Goal: Transaction & Acquisition: Purchase product/service

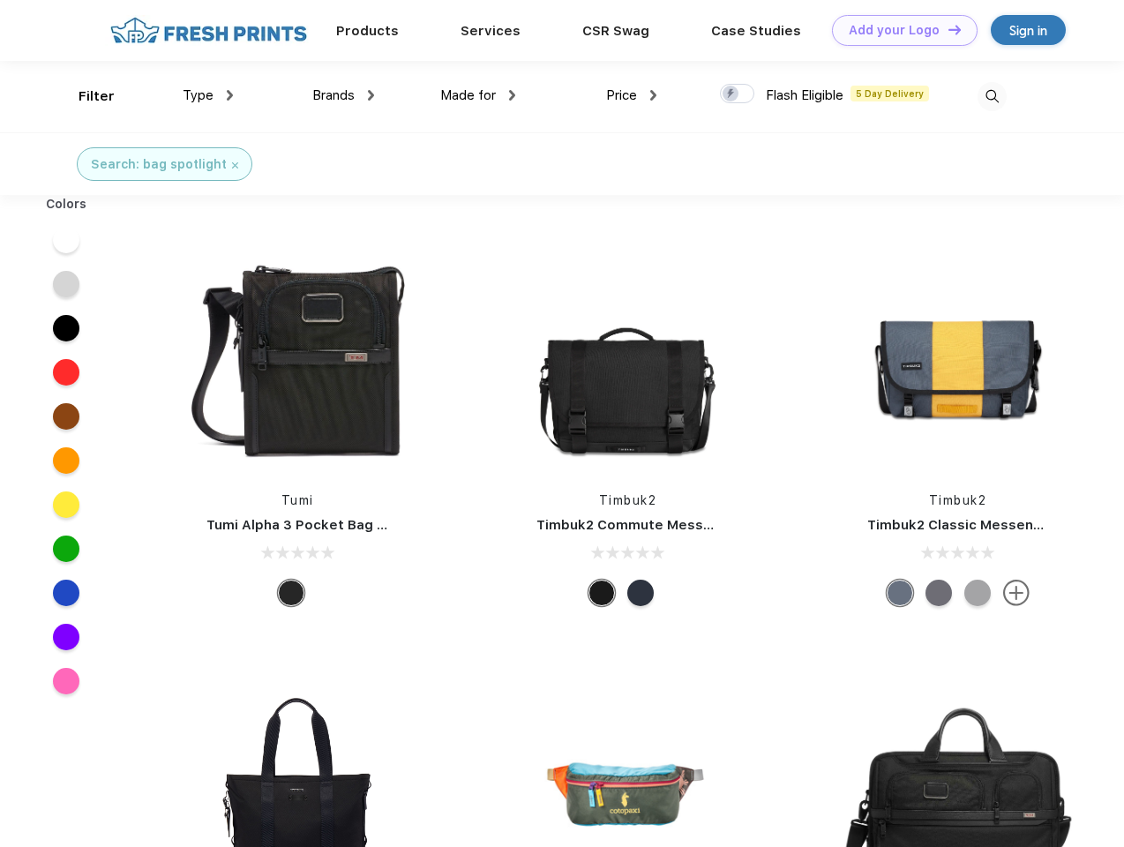
scroll to position [1, 0]
click at [898, 30] on link "Add your Logo Design Tool" at bounding box center [905, 30] width 146 height 31
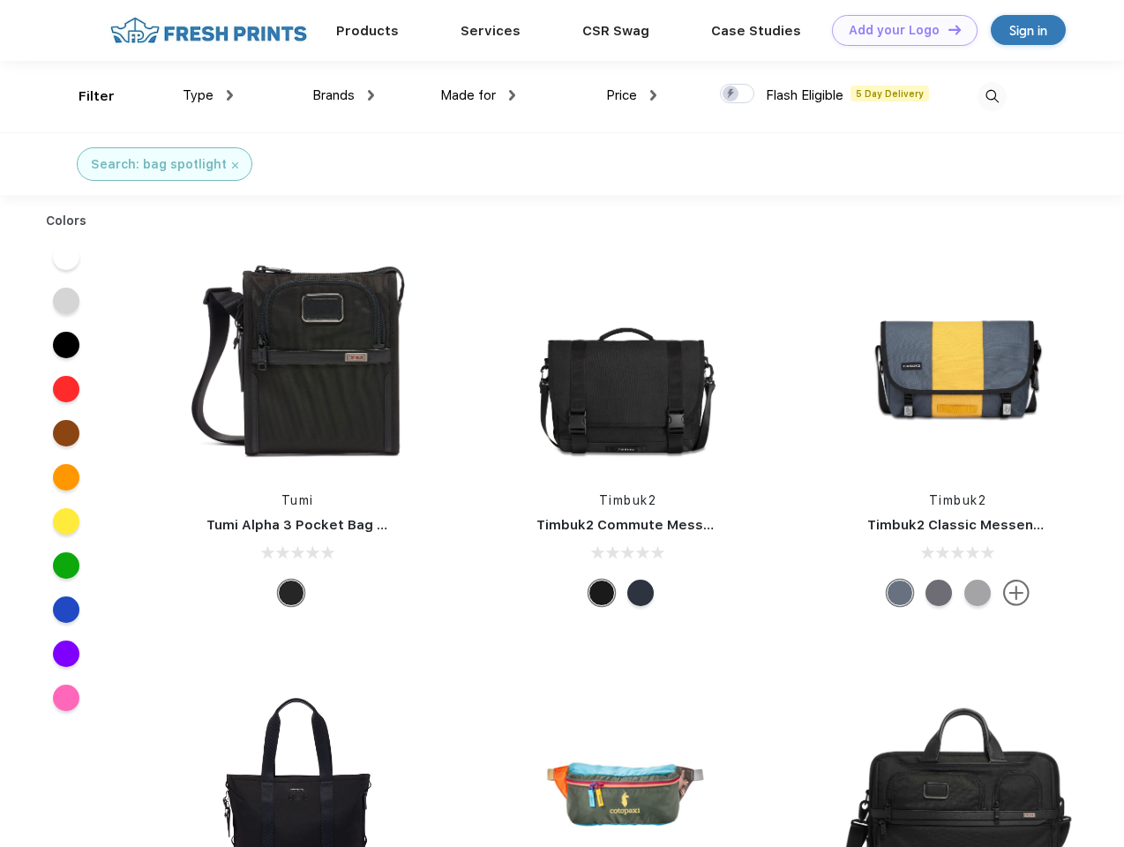
click at [0, 0] on div "Design Tool" at bounding box center [0, 0] width 0 height 0
click at [947, 29] on link "Add your Logo Design Tool" at bounding box center [905, 30] width 146 height 31
click at [85, 96] on div "Filter" at bounding box center [97, 96] width 36 height 20
click at [208, 95] on span "Type" at bounding box center [198, 95] width 31 height 16
click at [343, 95] on span "Brands" at bounding box center [333, 95] width 42 height 16
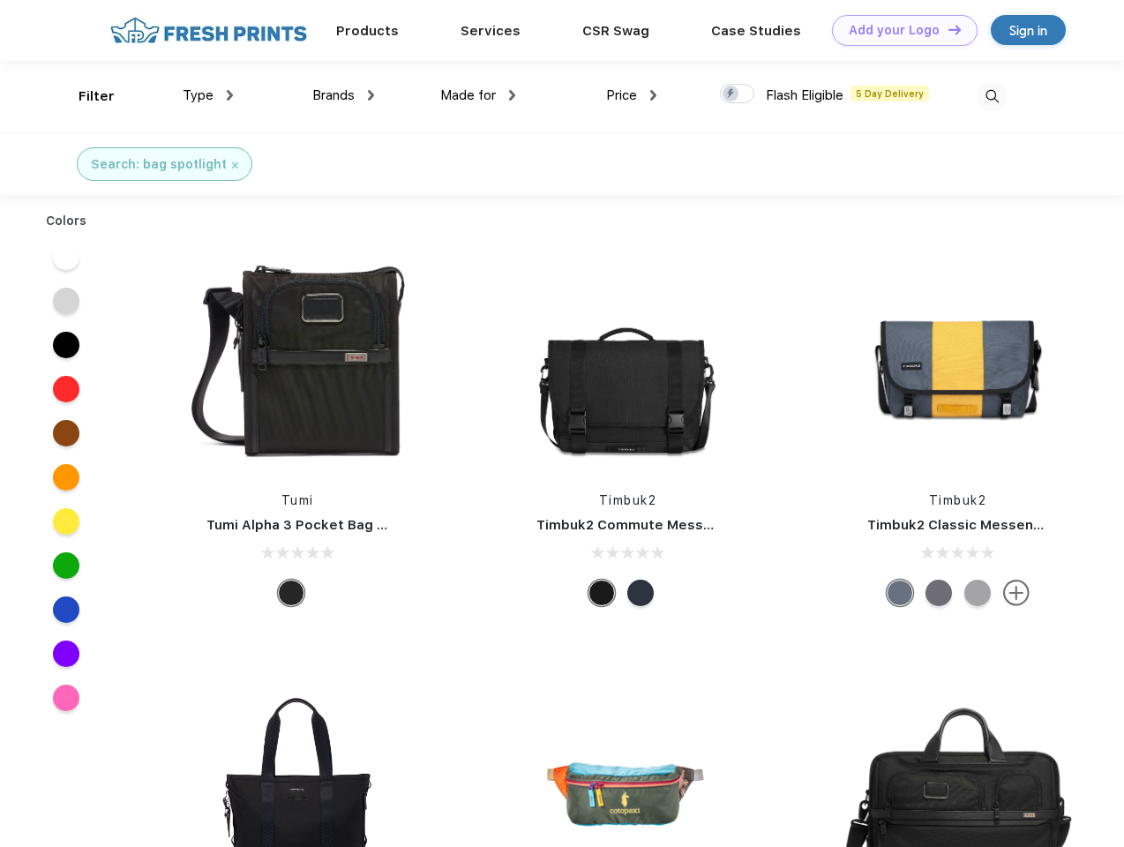
click at [478, 95] on span "Made for" at bounding box center [468, 95] width 56 height 16
click at [632, 95] on span "Price" at bounding box center [621, 95] width 31 height 16
click at [737, 94] on div at bounding box center [737, 93] width 34 height 19
click at [731, 94] on input "checkbox" at bounding box center [725, 88] width 11 height 11
click at [991, 96] on img at bounding box center [991, 96] width 29 height 29
